Goal: Task Accomplishment & Management: Use online tool/utility

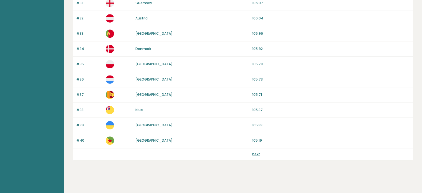
scroll to position [525, 0]
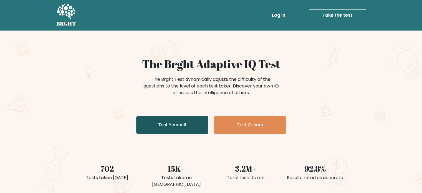
click at [173, 128] on link "Test Yourself" at bounding box center [172, 125] width 72 height 18
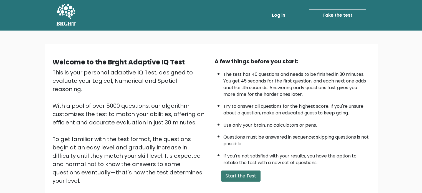
click at [249, 174] on button "Start the Test" at bounding box center [240, 175] width 39 height 11
click at [158, 0] on html "BRGHT BRGHT Log in Take the test Take the test Welcome to the Brght Adaptive IQ…" at bounding box center [211, 135] width 422 height 271
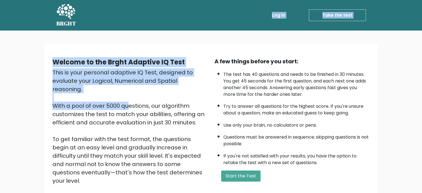
scroll to position [61, 0]
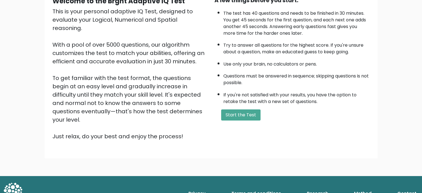
click at [205, 38] on div "Welcome to the Brght Adaptive IQ Test This is your personal adaptive IQ Test, d…" at bounding box center [130, 68] width 162 height 144
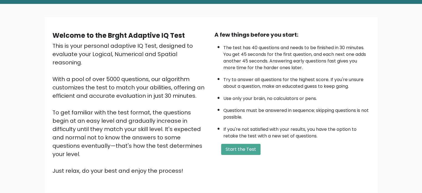
scroll to position [28, 0]
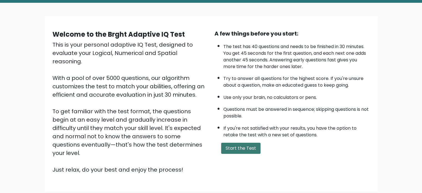
click at [242, 150] on button "Start the Test" at bounding box center [240, 148] width 39 height 11
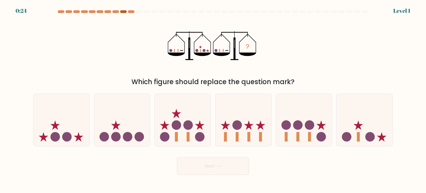
click at [122, 12] on div at bounding box center [123, 11] width 7 height 3
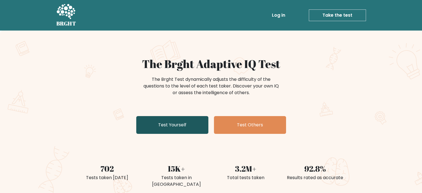
click at [191, 125] on link "Test Yourself" at bounding box center [172, 125] width 72 height 18
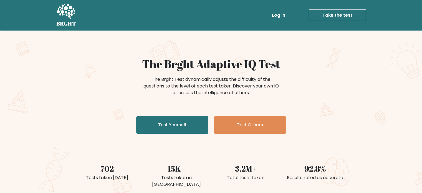
drag, startPoint x: 400, startPoint y: 0, endPoint x: 285, endPoint y: 110, distance: 158.7
click at [285, 110] on div "The Brght Adaptive IQ Test The Brght Test dynamically adjusts the difficulty of…" at bounding box center [210, 96] width 277 height 79
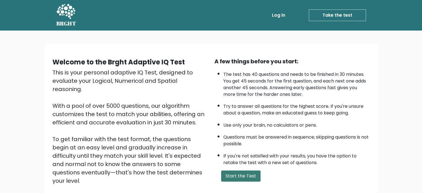
click at [249, 179] on button "Start the Test" at bounding box center [240, 175] width 39 height 11
click at [244, 173] on button "Start the Test" at bounding box center [240, 175] width 39 height 11
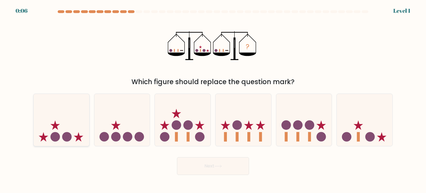
click at [71, 126] on icon at bounding box center [62, 120] width 56 height 46
click at [213, 99] on input "a." at bounding box center [213, 98] width 0 height 3
radio input "true"
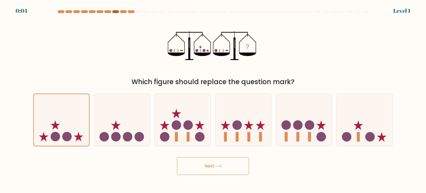
click at [115, 13] on div at bounding box center [115, 11] width 7 height 3
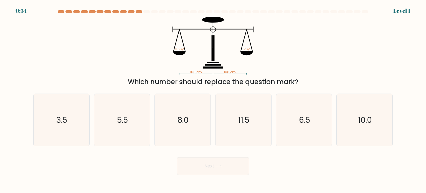
drag, startPoint x: 0, startPoint y: 0, endPoint x: 282, endPoint y: 12, distance: 282.1
click at [282, 12] on div at bounding box center [279, 11] width 7 height 3
drag, startPoint x: 405, startPoint y: 1, endPoint x: 65, endPoint y: 49, distance: 343.7
click at [64, 50] on div "180 cm 180 cm 3.5 kg ? kg Which number should replace the question mark?" at bounding box center [213, 52] width 366 height 70
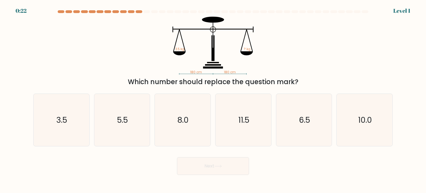
click at [399, 36] on form at bounding box center [213, 92] width 426 height 164
